Goal: Task Accomplishment & Management: Use online tool/utility

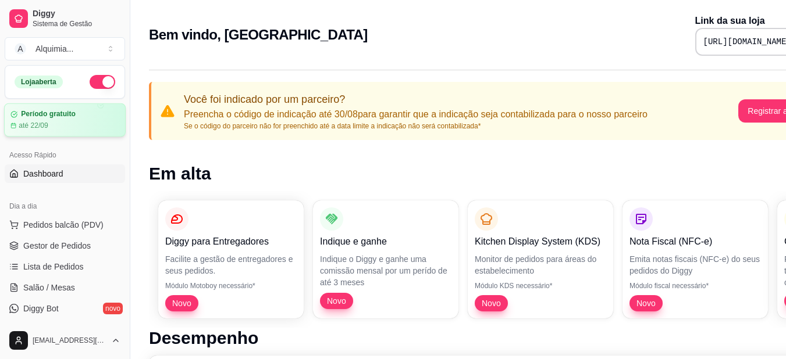
click at [68, 124] on div "até 22/09" at bounding box center [64, 125] width 109 height 9
drag, startPoint x: 128, startPoint y: 90, endPoint x: 122, endPoint y: 119, distance: 30.3
click at [122, 119] on div "Diggy Sistema de Gestão A Alquimia ... Loja aberta Período gratuito até 22/09 A…" at bounding box center [65, 179] width 130 height 359
click at [111, 49] on button "A Alquimia ..." at bounding box center [65, 48] width 120 height 23
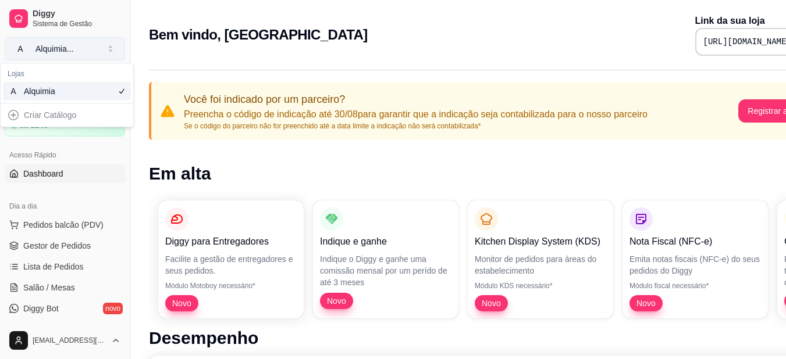
click at [111, 49] on button "A Alquimia ..." at bounding box center [65, 48] width 120 height 23
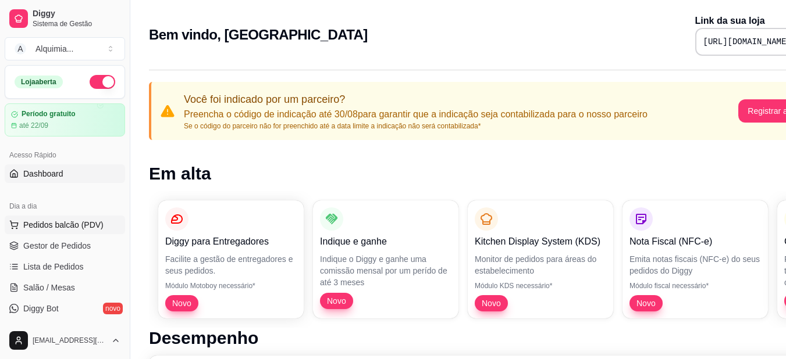
click at [81, 229] on span "Pedidos balcão (PDV)" at bounding box center [63, 225] width 80 height 12
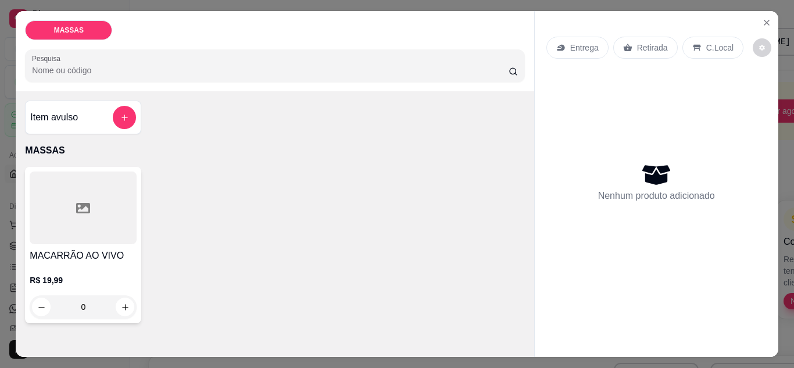
click at [93, 206] on div at bounding box center [83, 208] width 107 height 73
click at [761, 13] on button "Close" at bounding box center [767, 22] width 19 height 19
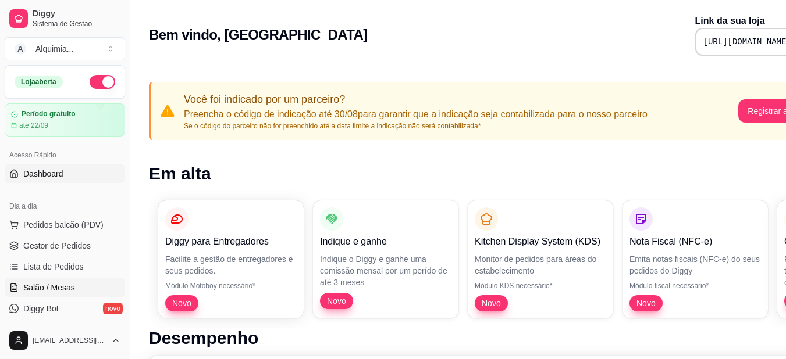
click at [69, 284] on span "Salão / Mesas" at bounding box center [49, 288] width 52 height 12
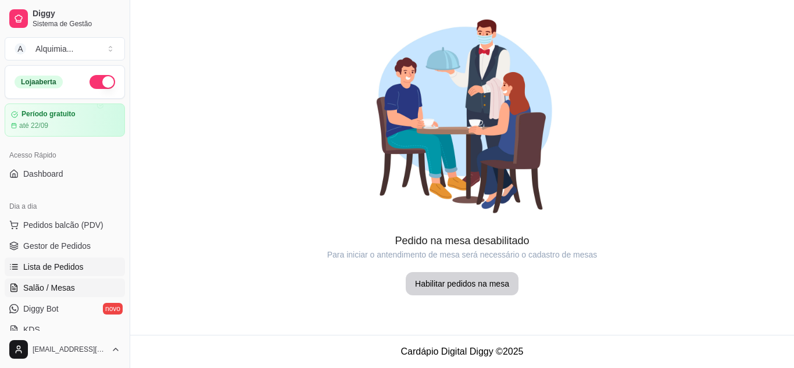
click at [64, 263] on span "Lista de Pedidos" at bounding box center [53, 267] width 60 height 12
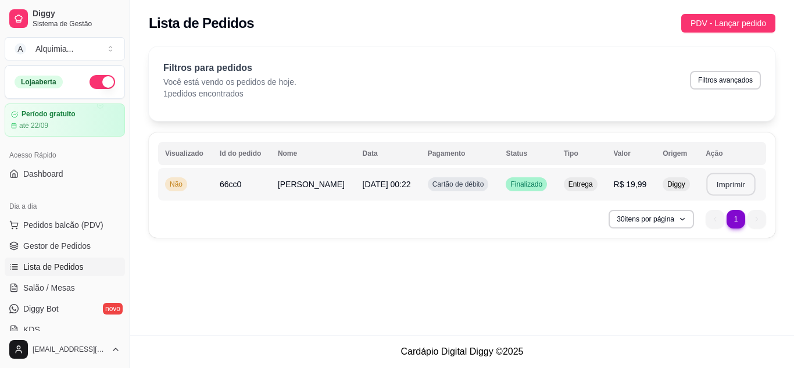
click at [726, 189] on button "Imprimir" at bounding box center [730, 184] width 49 height 23
click at [364, 180] on span "[DATE] 00:22" at bounding box center [387, 184] width 48 height 9
